Goal: Transaction & Acquisition: Purchase product/service

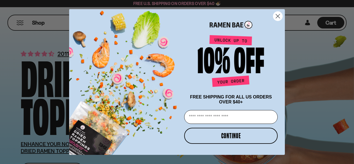
click at [277, 15] on icon "Close dialog" at bounding box center [278, 16] width 4 height 4
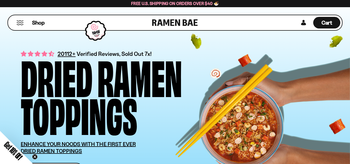
click at [18, 25] on button "Mobile Menu Trigger" at bounding box center [19, 22] width 7 height 5
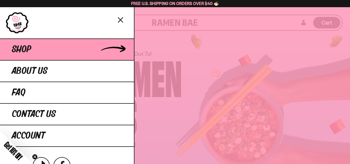
click at [48, 48] on link "Shop" at bounding box center [67, 49] width 134 height 22
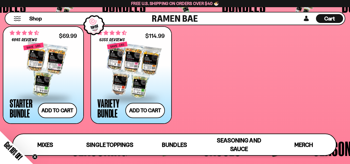
scroll to position [1009, 0]
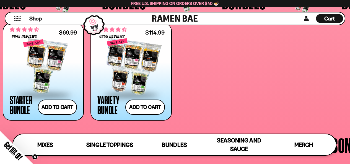
drag, startPoint x: 352, startPoint y: 12, endPoint x: 349, endPoint y: 99, distance: 86.6
click at [48, 65] on div at bounding box center [43, 66] width 67 height 55
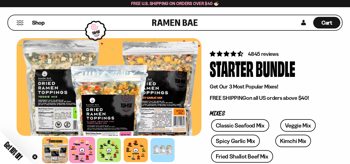
click at [84, 151] on div at bounding box center [82, 150] width 26 height 26
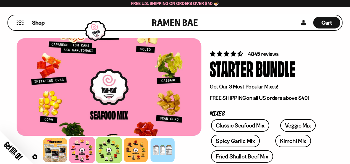
click at [108, 152] on div at bounding box center [109, 150] width 26 height 26
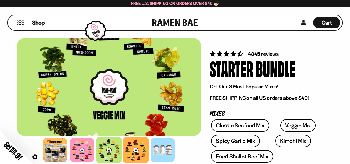
click at [138, 153] on div at bounding box center [136, 150] width 26 height 26
